Goal: Task Accomplishment & Management: Use online tool/utility

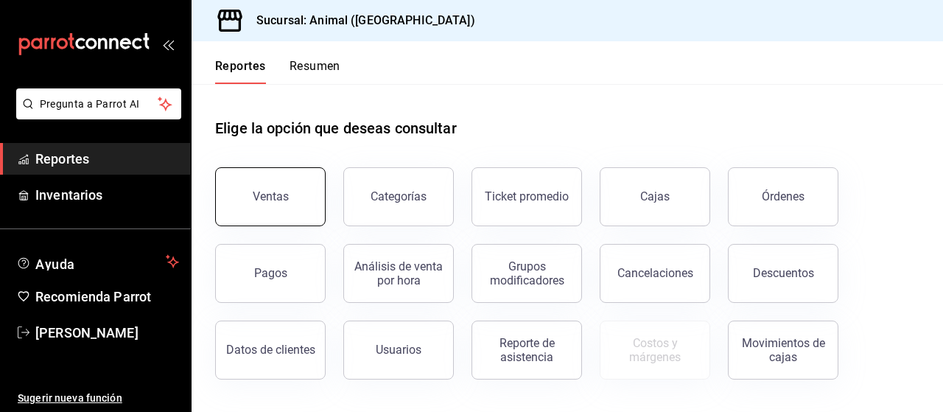
click at [292, 206] on button "Ventas" at bounding box center [270, 196] width 110 height 59
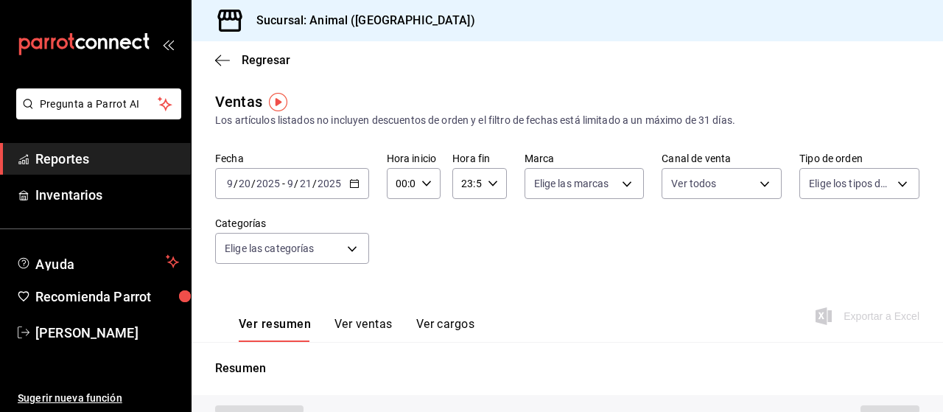
type input "PARROT,UBER_EATS,RAPPI,DIDI_FOOD,ONLINE"
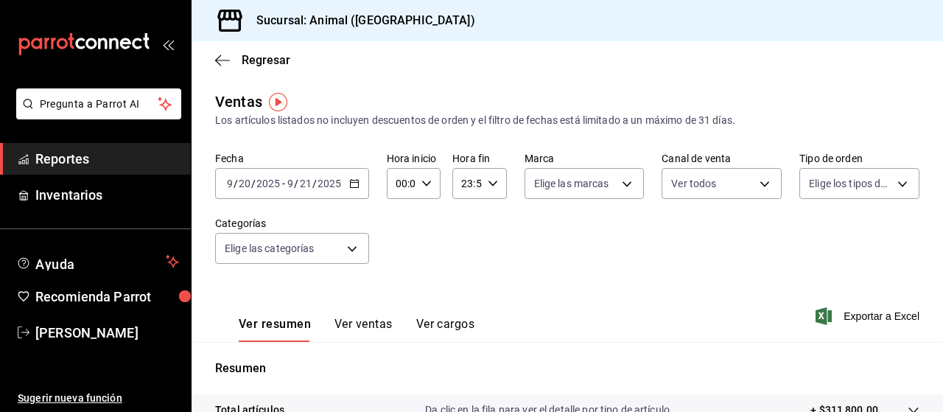
click at [355, 186] on icon "button" at bounding box center [354, 183] width 10 height 10
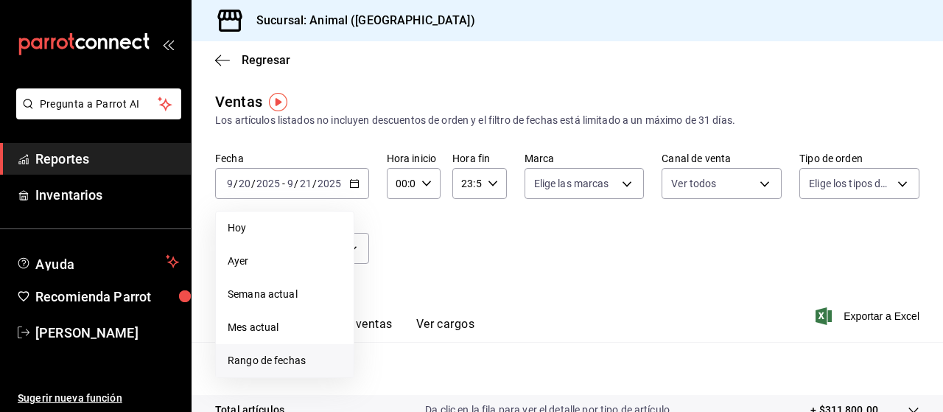
click at [284, 358] on span "Rango de fechas" at bounding box center [285, 360] width 114 height 15
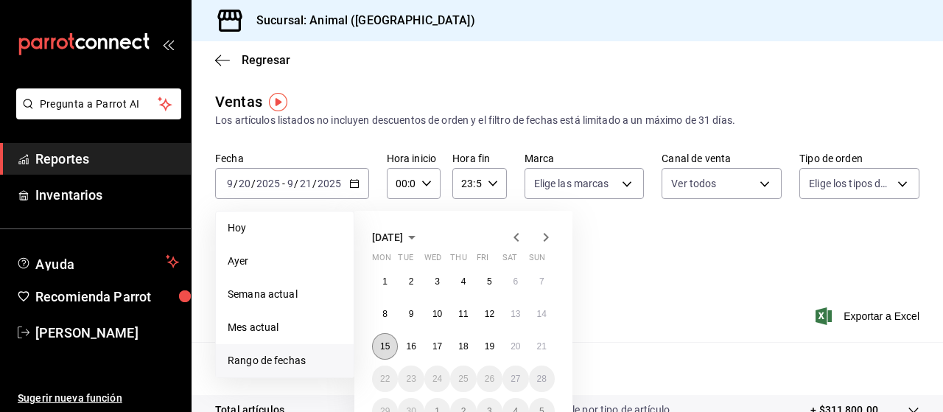
click at [387, 347] on abbr "15" at bounding box center [385, 346] width 10 height 10
click at [545, 341] on abbr "21" at bounding box center [542, 346] width 10 height 10
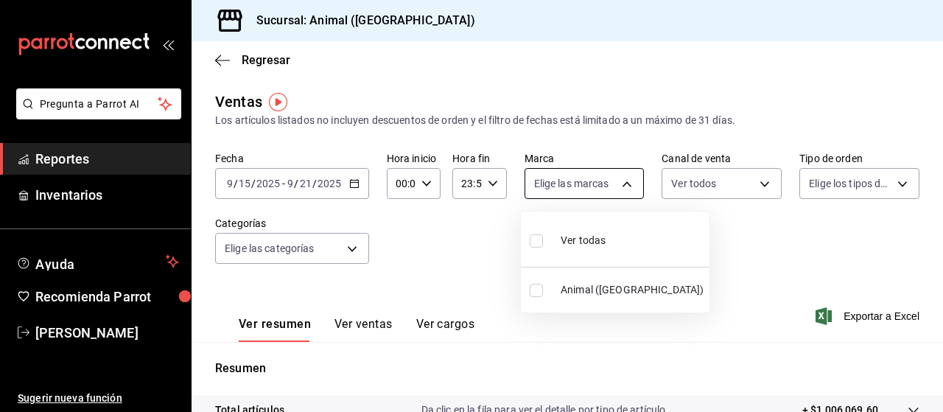
click at [619, 179] on body "Pregunta a Parrot AI Reportes Inventarios Ayuda Recomienda Parrot [PERSON_NAME]…" at bounding box center [471, 206] width 943 height 412
click at [533, 238] on input "checkbox" at bounding box center [536, 240] width 13 height 13
checkbox input "true"
type input "96838179-8fbb-4073-aae3-1789726318c8"
checkbox input "true"
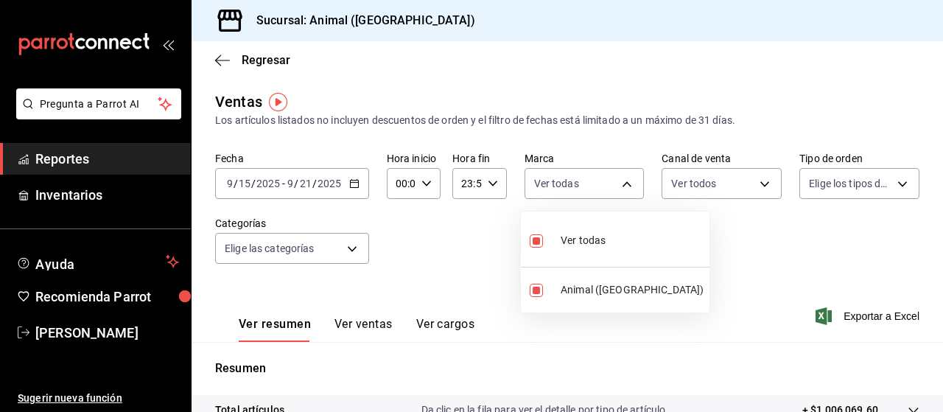
click at [754, 183] on div at bounding box center [471, 206] width 943 height 412
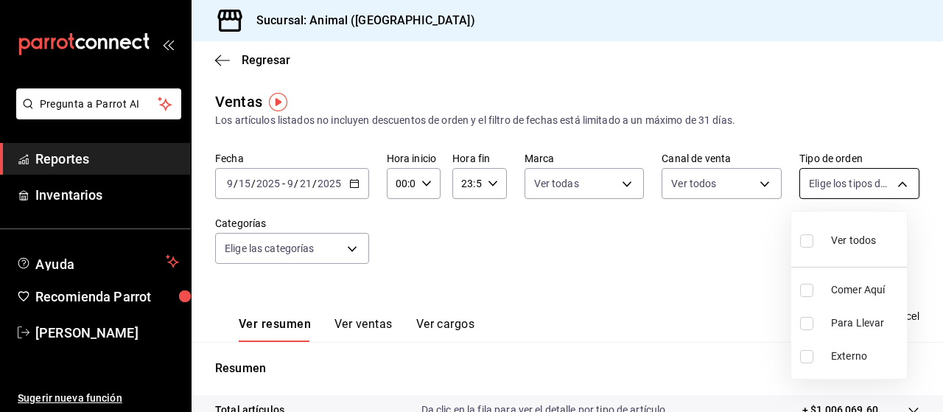
click at [893, 183] on body "Pregunta a Parrot AI Reportes Inventarios Ayuda Recomienda Parrot [PERSON_NAME]…" at bounding box center [471, 206] width 943 height 412
click at [810, 241] on input "checkbox" at bounding box center [806, 240] width 13 height 13
checkbox input "true"
type input "89cc3392-1a89-49ed-91c4-e66ea58282e1,025cf6ae-25b7-4698-bb98-3d77af74a196,EXTER…"
checkbox input "true"
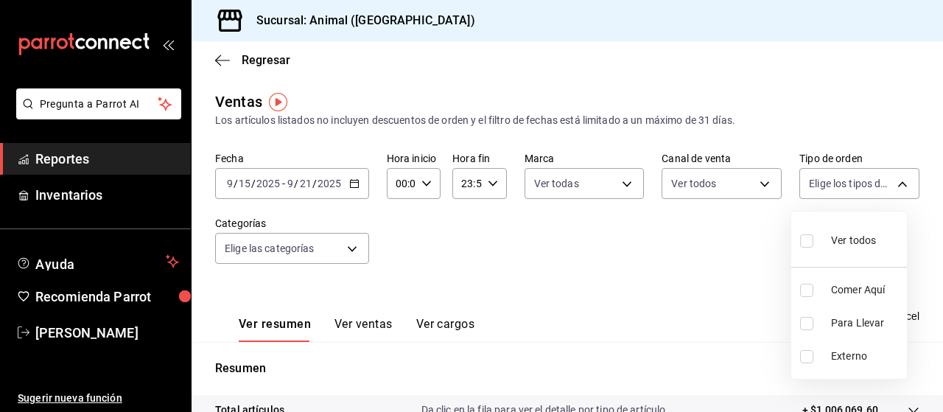
checkbox input "true"
click at [624, 260] on div at bounding box center [471, 206] width 943 height 412
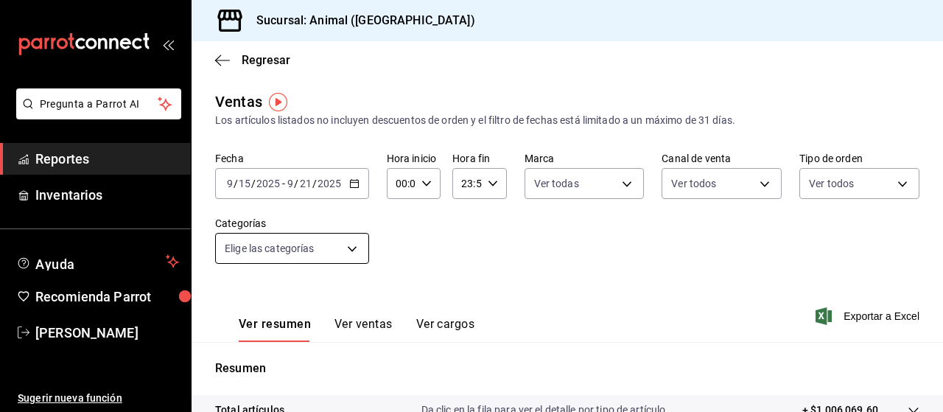
click at [351, 248] on body "Pregunta a Parrot AI Reportes Inventarios Ayuda Recomienda Parrot [PERSON_NAME]…" at bounding box center [471, 206] width 943 height 412
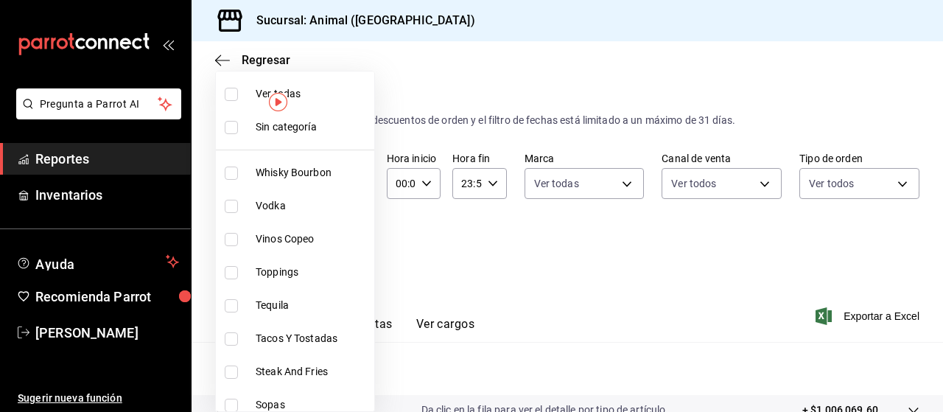
click at [231, 99] on input "checkbox" at bounding box center [231, 94] width 13 height 13
checkbox input "true"
type input "696422f3-042f-4992-a796-20cec1d2addd,ab2f2cdd-2d2d-455a-bd59-969ed93fbee5,5744a…"
checkbox input "true"
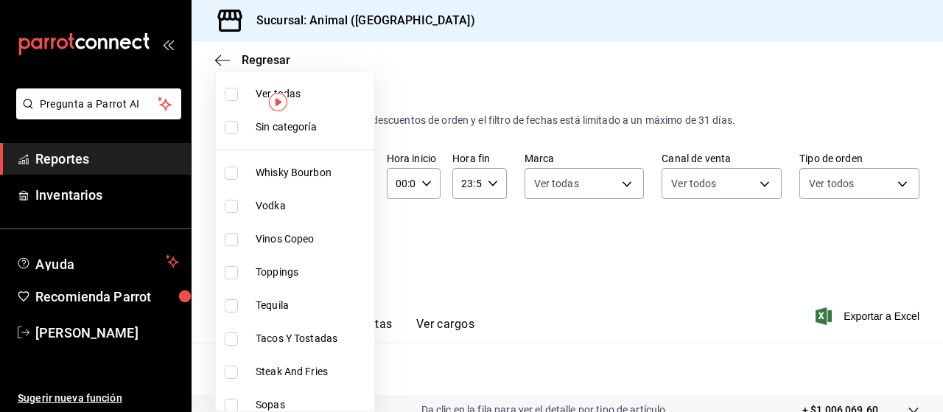
checkbox input "true"
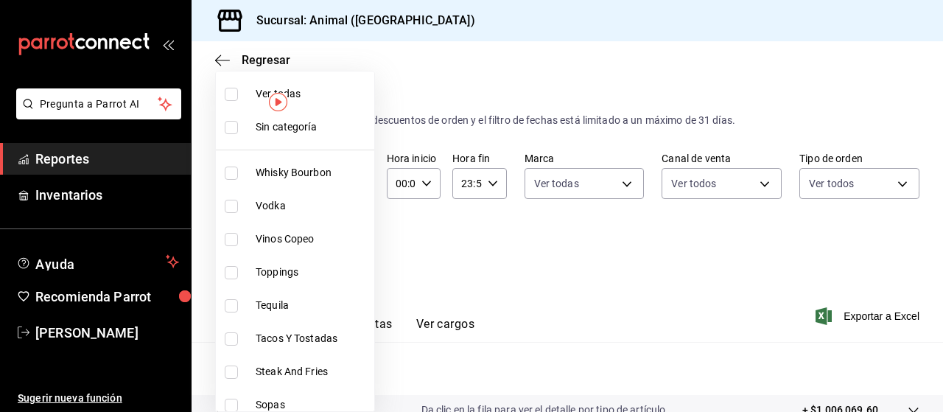
checkbox input "true"
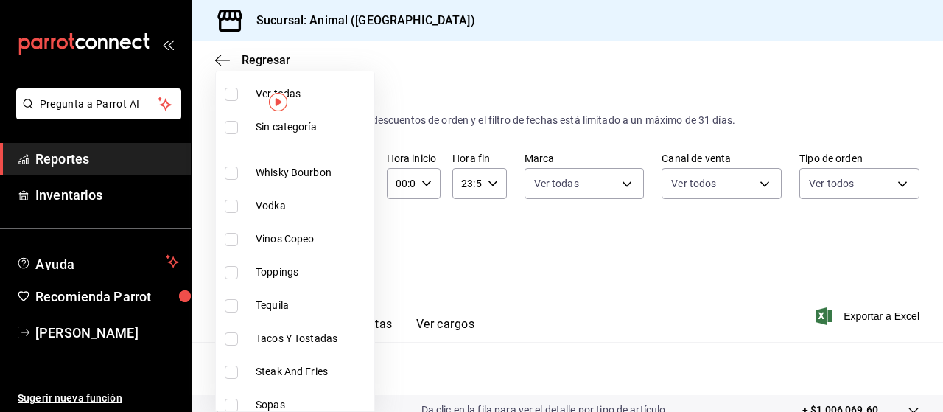
checkbox input "true"
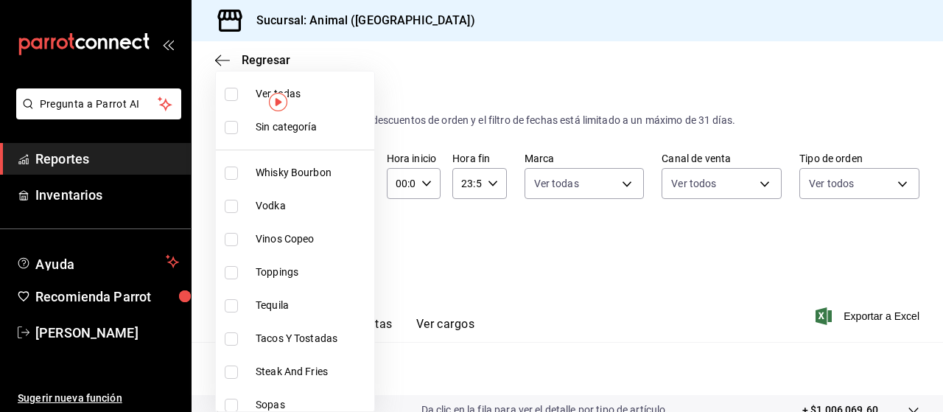
checkbox input "true"
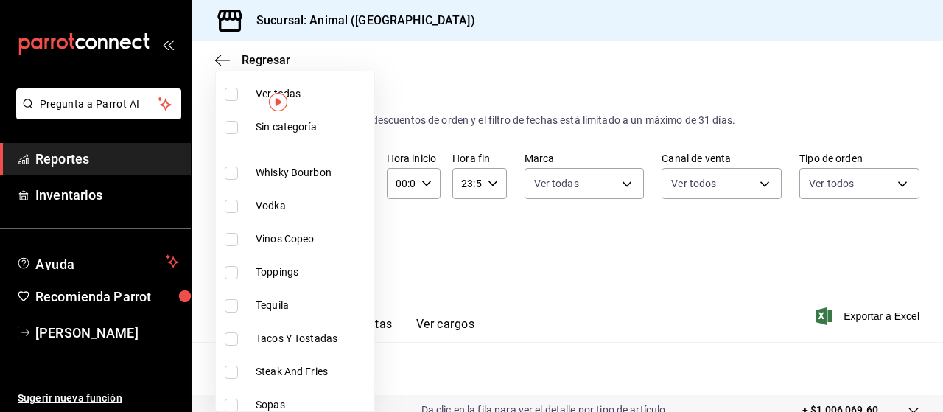
checkbox input "true"
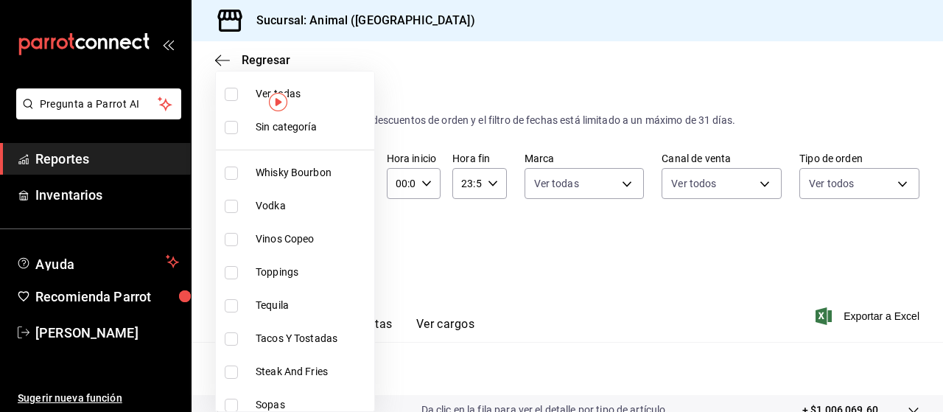
checkbox input "true"
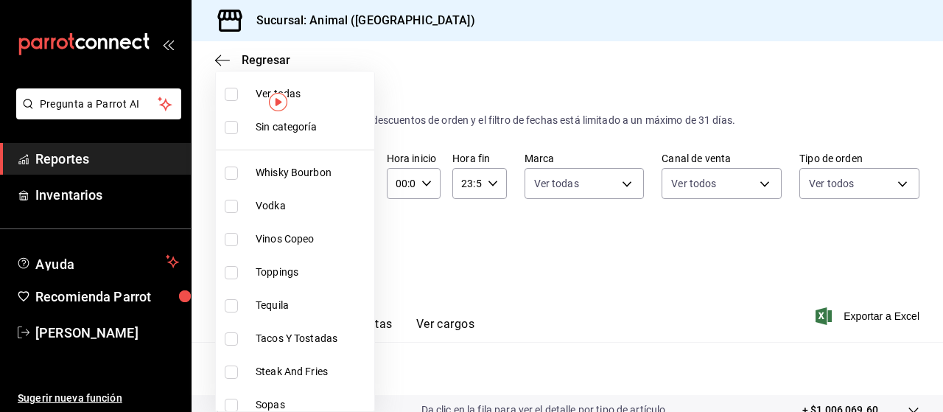
checkbox input "true"
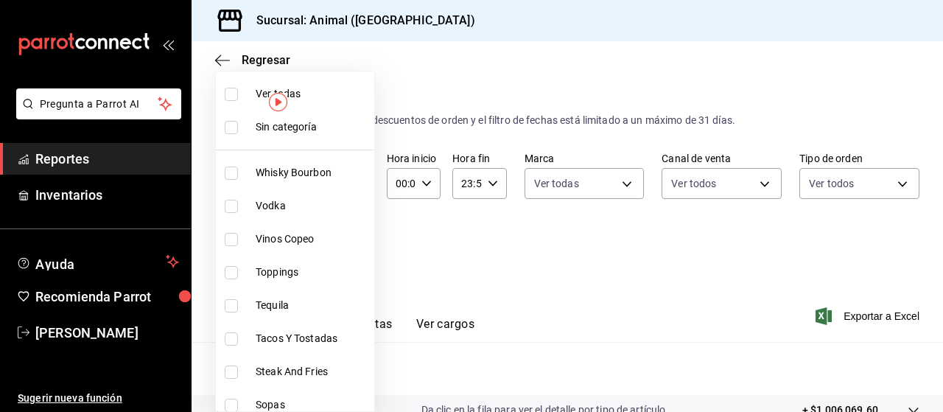
checkbox input "true"
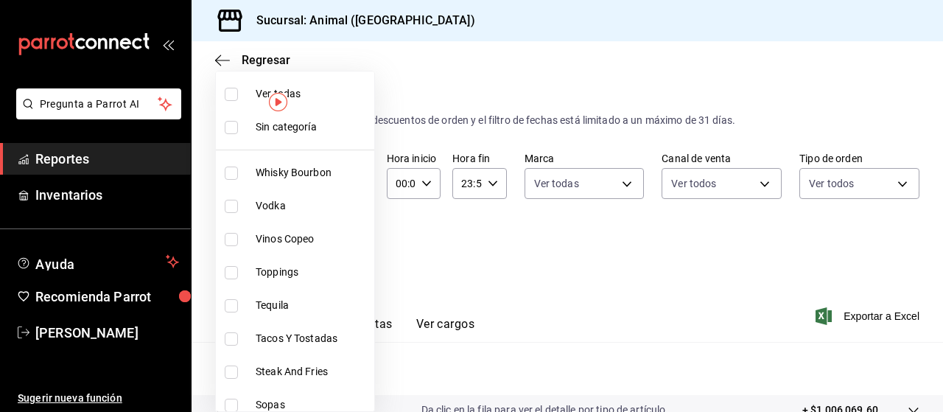
checkbox input "true"
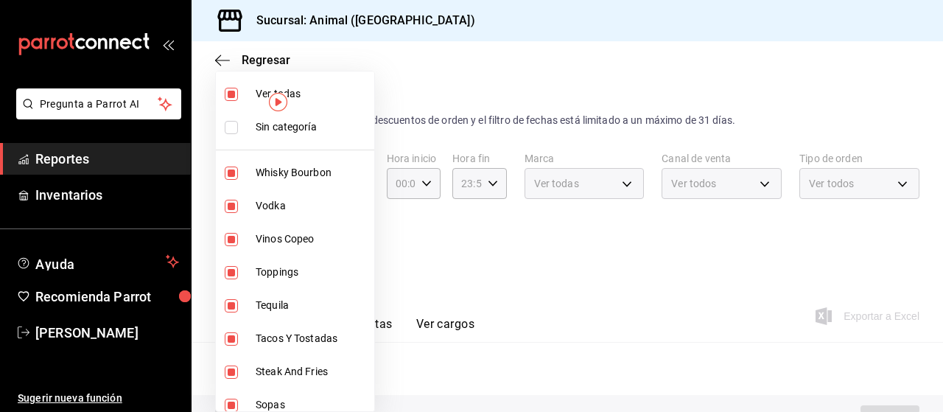
click at [476, 260] on div at bounding box center [471, 206] width 943 height 412
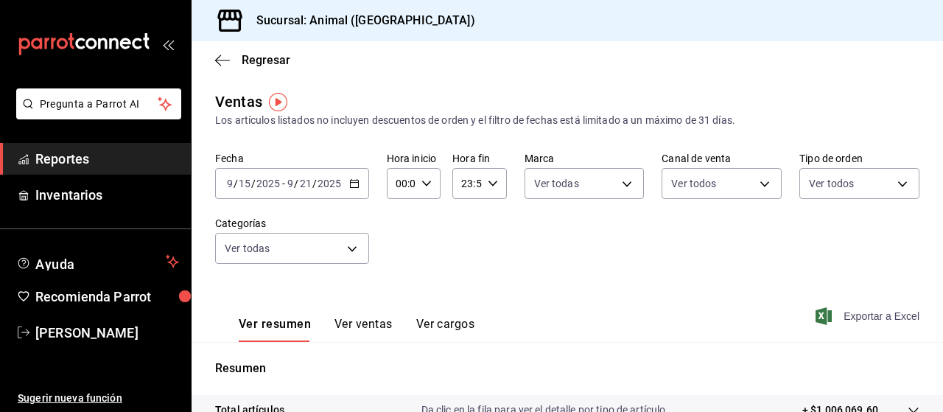
click at [883, 322] on span "Exportar a Excel" at bounding box center [868, 316] width 101 height 18
